Goal: Task Accomplishment & Management: Complete application form

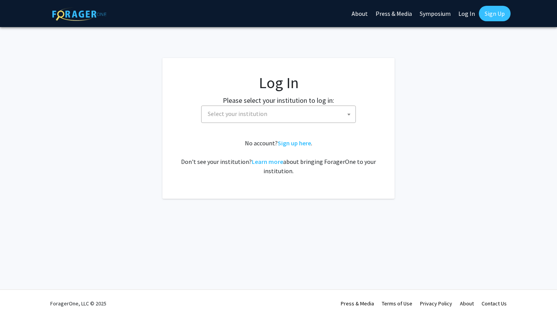
select select
click at [263, 120] on span "Select your institution" at bounding box center [280, 114] width 151 height 16
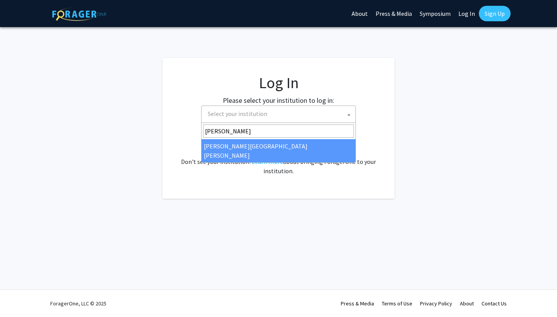
type input "johns"
select select "1"
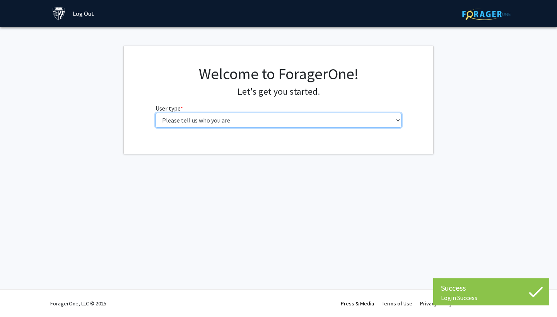
select select "1: undergrad"
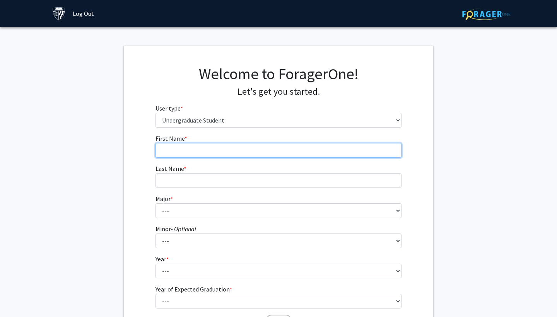
click at [208, 147] on input "First Name * required" at bounding box center [279, 150] width 246 height 15
click at [208, 149] on input "First Name * required" at bounding box center [279, 150] width 246 height 15
type input "Paul"
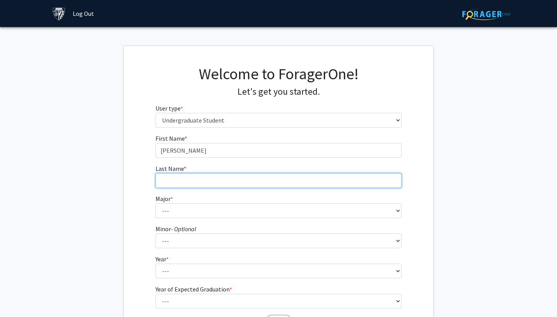
click at [193, 180] on input "Last Name * required" at bounding box center [279, 180] width 246 height 15
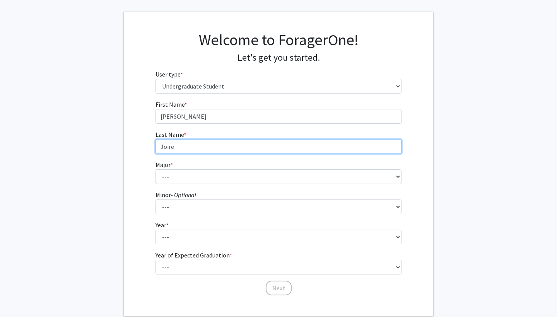
scroll to position [44, 0]
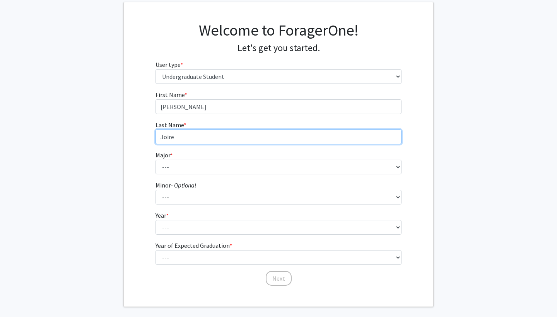
type input "Joire"
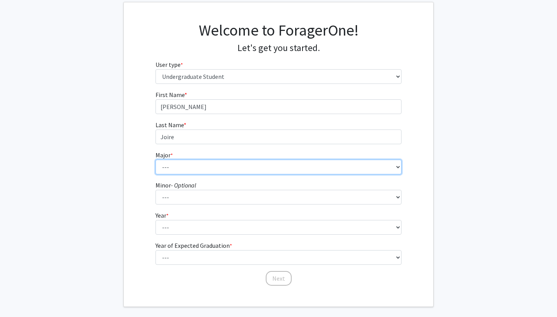
select select "3: 18"
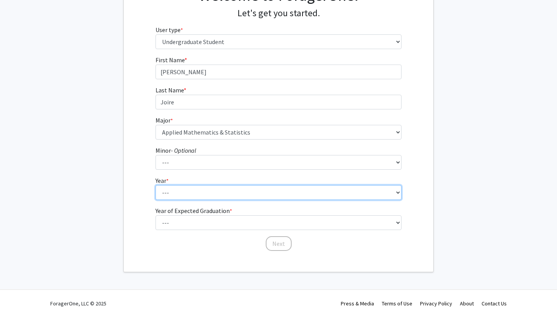
scroll to position [78, 0]
select select "1: first-year"
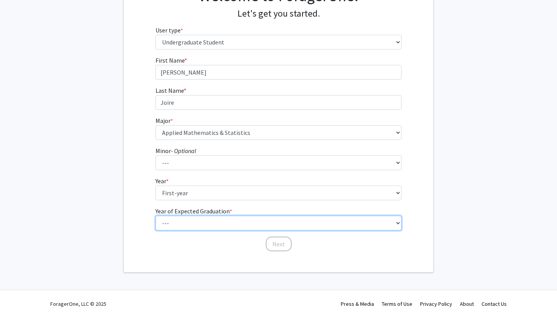
select select "5: 2029"
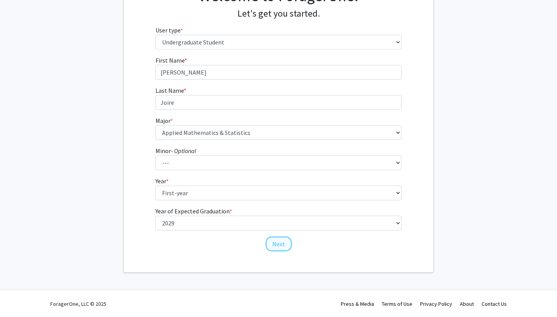
click at [281, 247] on button "Next" at bounding box center [279, 244] width 26 height 15
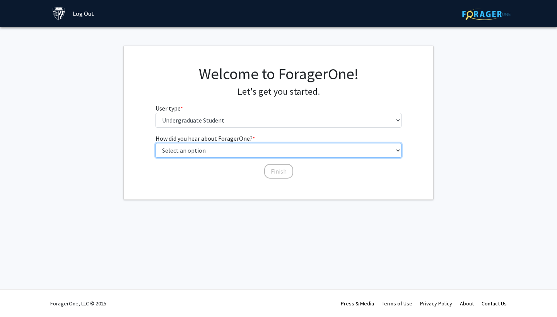
select select "5: other"
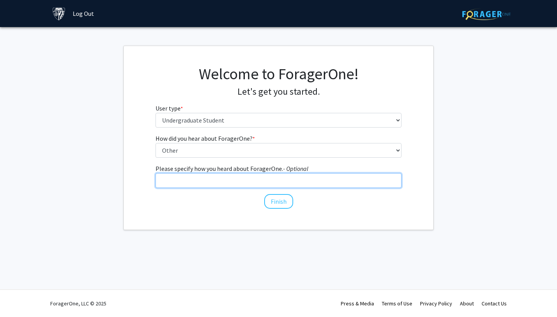
click at [240, 184] on input "Please specify how you heard about ForagerOne. - Optional" at bounding box center [279, 180] width 246 height 15
type input "U"
type input "W"
type input "Information Session"
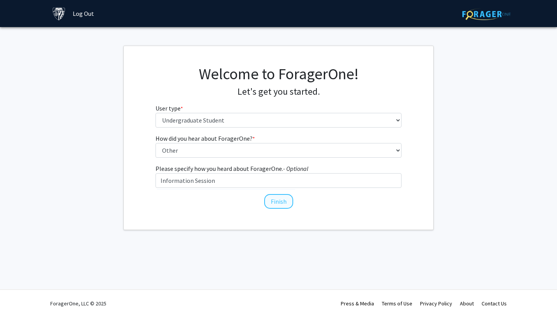
click at [281, 199] on button "Finish" at bounding box center [278, 201] width 29 height 15
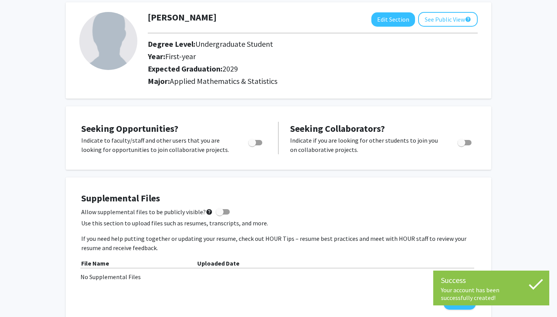
scroll to position [43, 0]
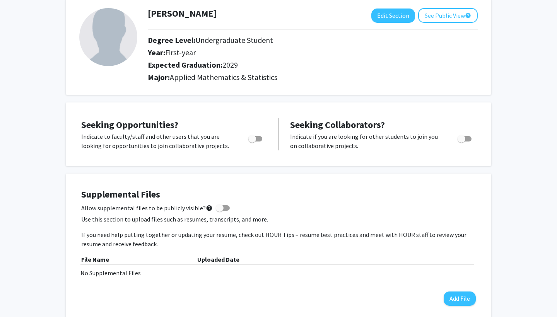
click at [261, 140] on span "Toggle" at bounding box center [255, 138] width 14 height 5
click at [252, 142] on input "Are you actively seeking opportunities?" at bounding box center [252, 142] width 0 height 0
checkbox input "true"
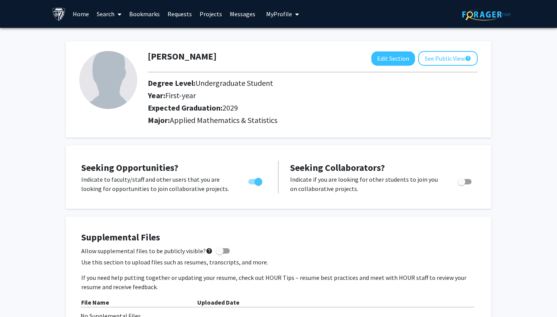
scroll to position [0, 0]
click at [106, 14] on link "Search" at bounding box center [109, 13] width 33 height 27
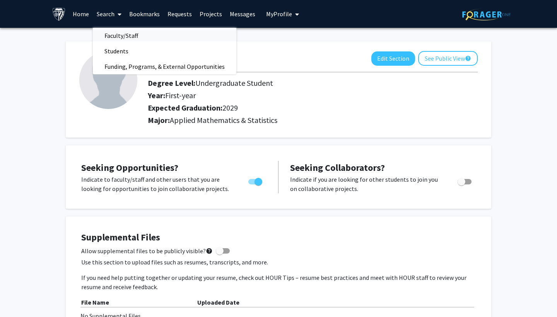
click at [118, 36] on span "Faculty/Staff" at bounding box center [121, 35] width 57 height 15
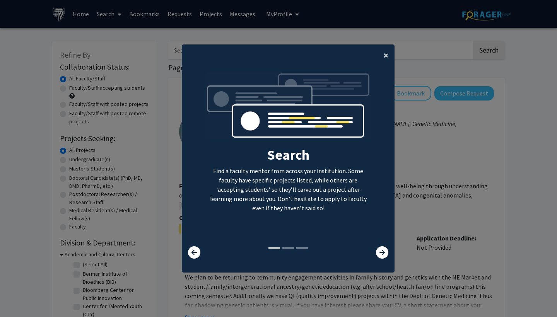
click at [390, 51] on button "×" at bounding box center [385, 55] width 17 height 22
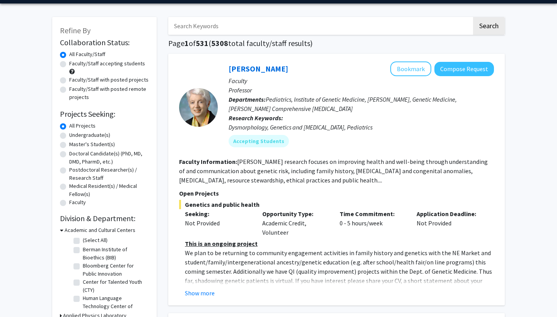
scroll to position [28, 0]
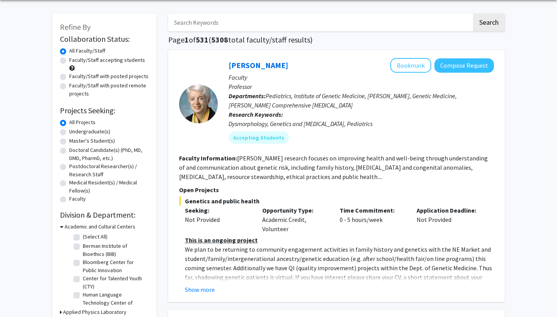
click at [94, 133] on label "Undergraduate(s)" at bounding box center [89, 132] width 41 height 8
click at [74, 133] on input "Undergraduate(s)" at bounding box center [71, 130] width 5 height 5
radio input "true"
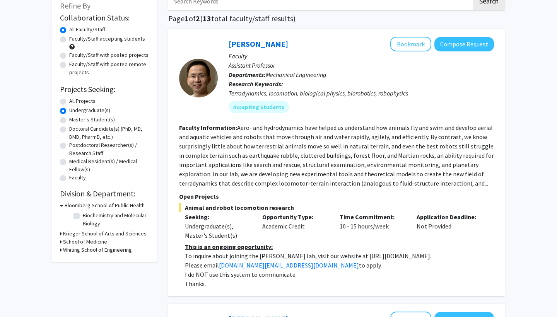
scroll to position [51, 0]
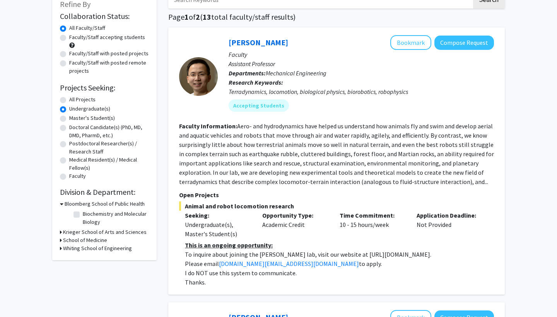
click at [90, 249] on h3 "Whiting School of Engineering" at bounding box center [97, 249] width 69 height 8
click at [87, 251] on h3 "Whiting School of Engineering" at bounding box center [99, 249] width 69 height 8
click at [87, 205] on h3 "Bloomberg School of Public Health" at bounding box center [105, 204] width 80 height 8
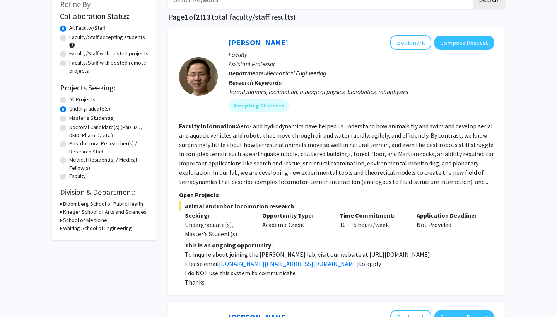
scroll to position [33, 0]
